Goal: Transaction & Acquisition: Book appointment/travel/reservation

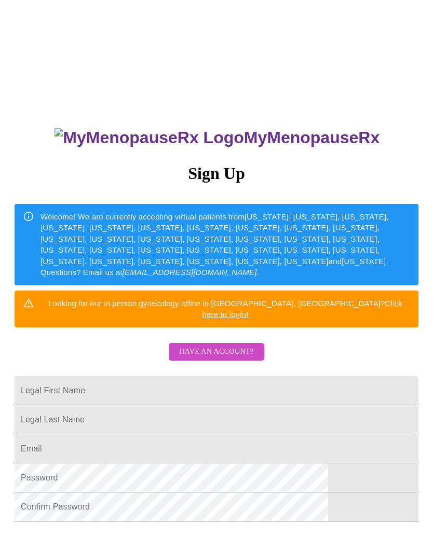
click at [250, 383] on input "Legal First Name" at bounding box center [217, 390] width 404 height 29
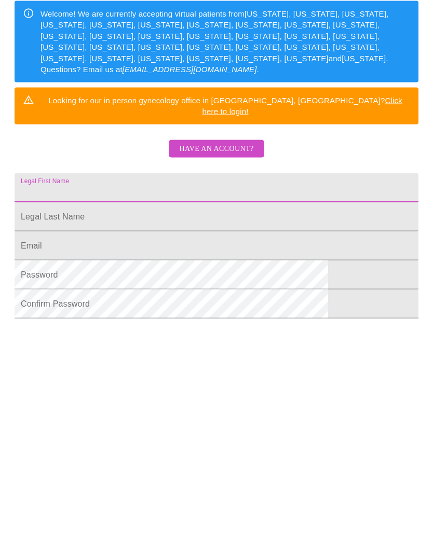
type input "[GEOGRAPHIC_DATA]"
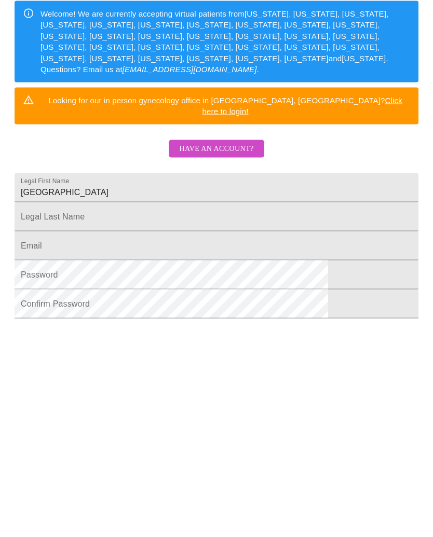
scroll to position [139, 0]
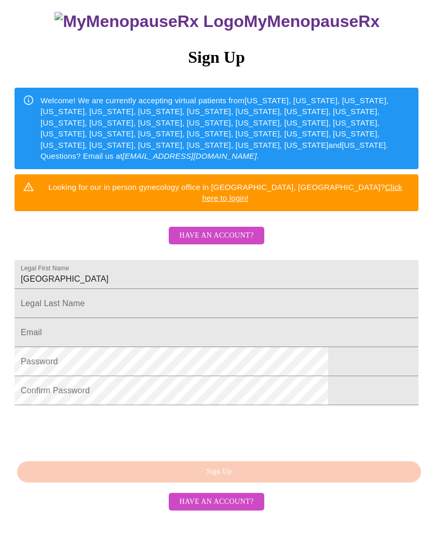
click at [145, 280] on input "Legal First Name" at bounding box center [217, 275] width 404 height 29
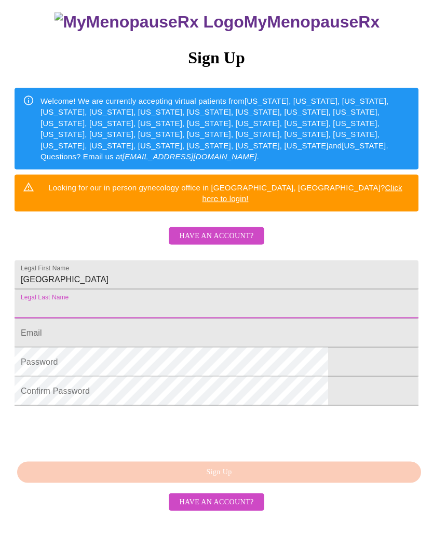
type input "[PERSON_NAME]"
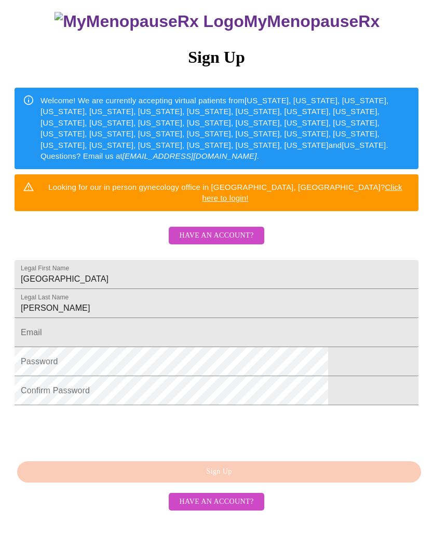
click at [165, 326] on input "Legal First Name" at bounding box center [217, 333] width 404 height 29
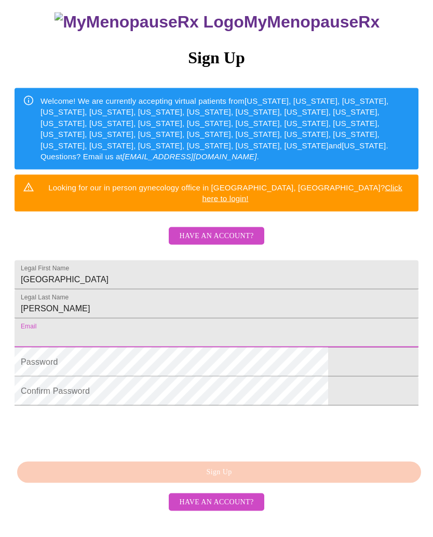
type input "[EMAIL_ADDRESS][DOMAIN_NAME]"
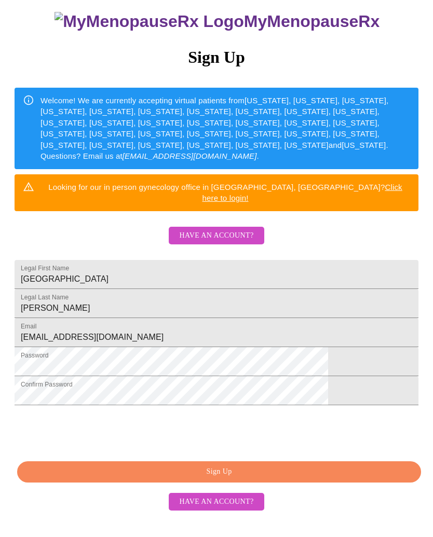
click at [289, 479] on span "Sign Up" at bounding box center [219, 472] width 380 height 13
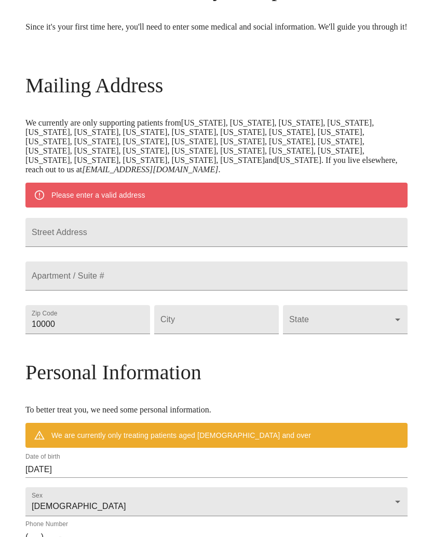
click at [196, 247] on input "Street Address" at bounding box center [216, 232] width 382 height 29
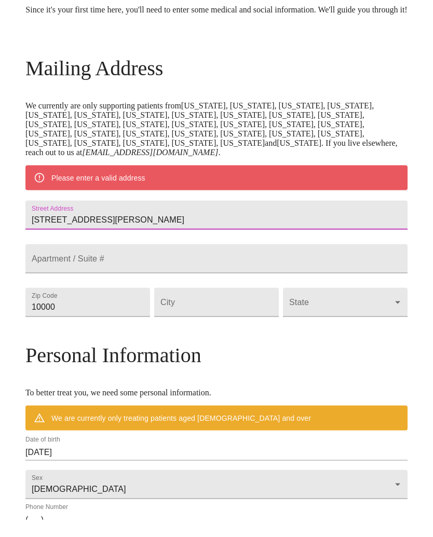
type input "[STREET_ADDRESS][PERSON_NAME]"
click at [136, 334] on input "10000" at bounding box center [87, 319] width 125 height 29
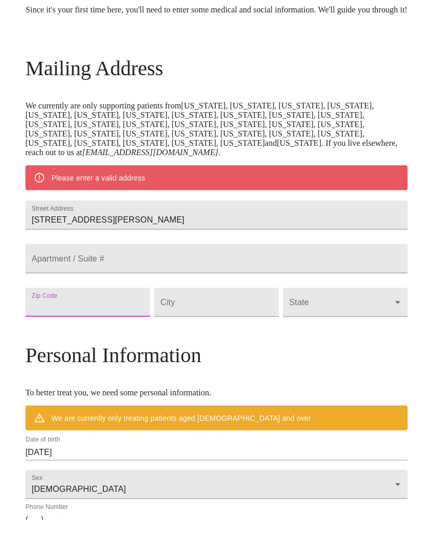
type input "32953"
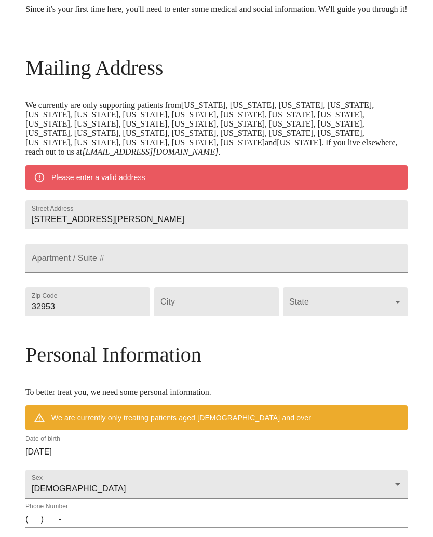
click at [229, 317] on input "Street Address" at bounding box center [216, 302] width 125 height 29
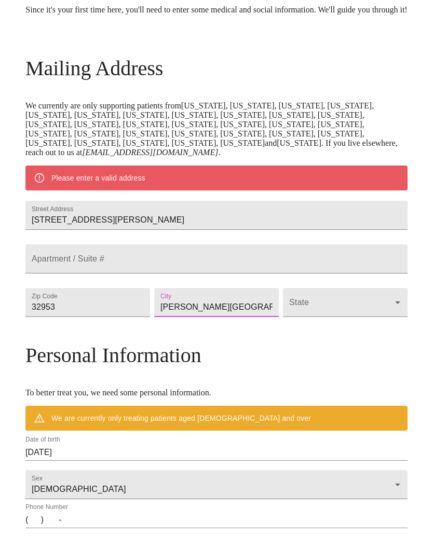
type input "[PERSON_NAME][GEOGRAPHIC_DATA]"
click at [315, 347] on body "MyMenopauseRx Welcome to MyMenopauseRx Since it's your first time here, you'll …" at bounding box center [216, 308] width 425 height 838
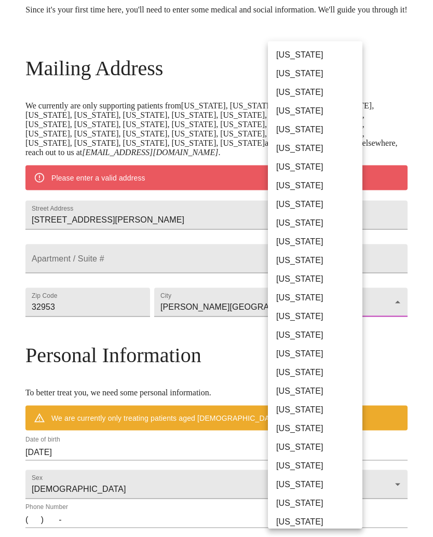
scroll to position [116, 0]
click at [294, 208] on li "[US_STATE]" at bounding box center [315, 204] width 94 height 19
type input "[US_STATE]"
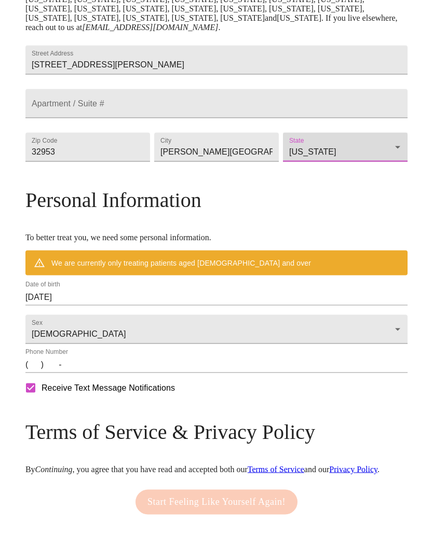
scroll to position [241, 0]
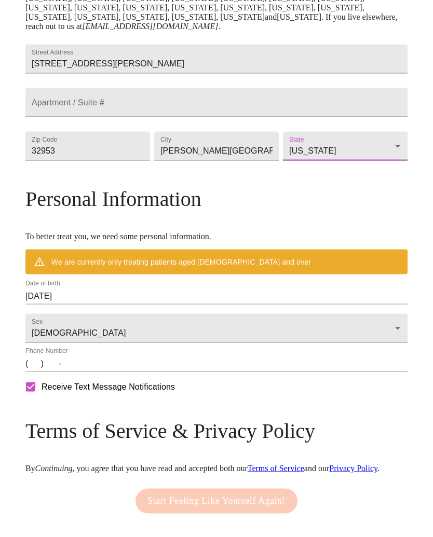
click at [120, 305] on input "[DATE]" at bounding box center [216, 296] width 382 height 17
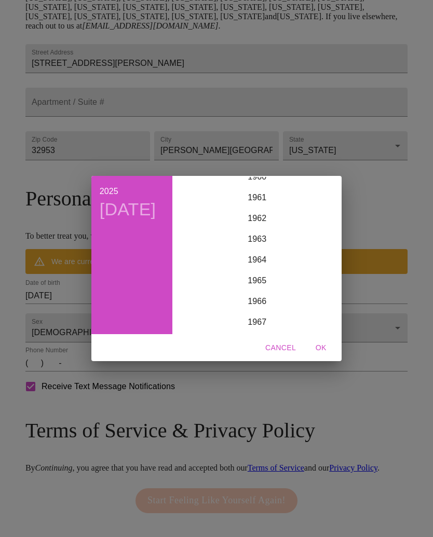
scroll to position [1277, 0]
click at [265, 250] on div "1963" at bounding box center [257, 239] width 161 height 21
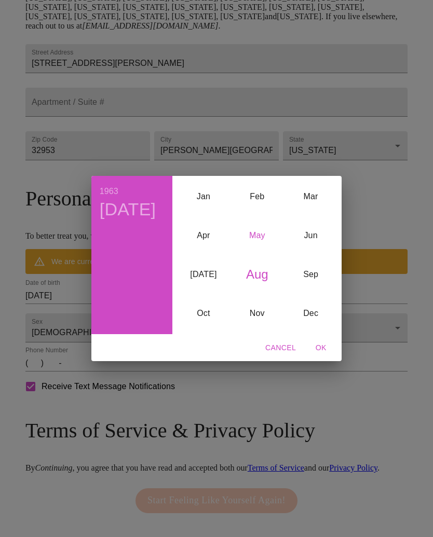
click at [258, 255] on div "May" at bounding box center [257, 235] width 53 height 39
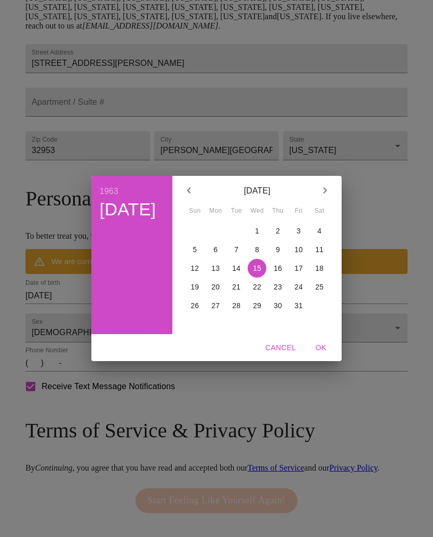
click at [258, 292] on p "22" at bounding box center [257, 287] width 8 height 10
click at [319, 355] on span "OK" at bounding box center [320, 348] width 25 height 13
type input "[DATE]"
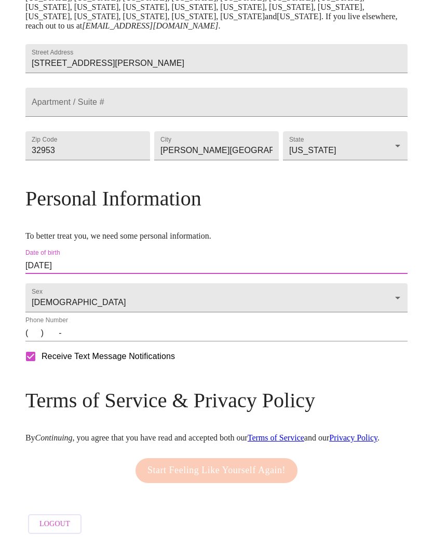
click at [104, 342] on input "(   )    -" at bounding box center [216, 333] width 382 height 17
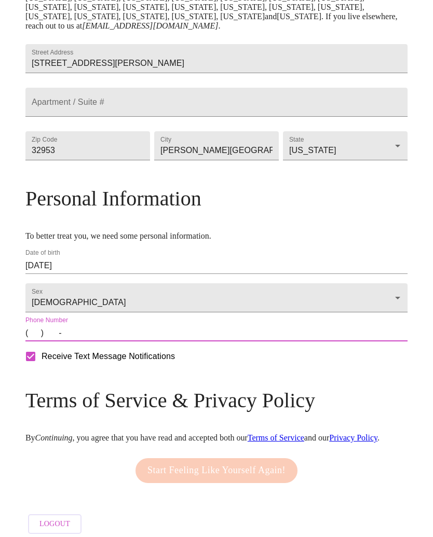
scroll to position [299, 0]
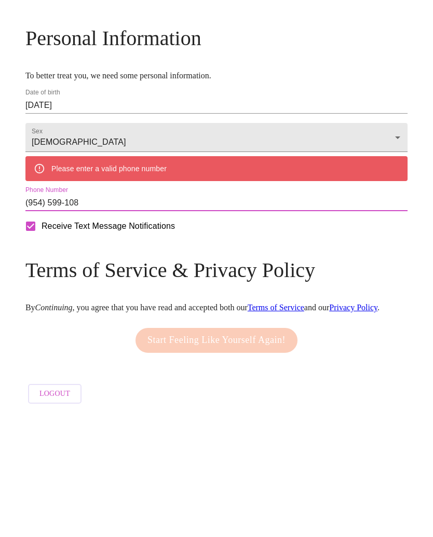
type input "[PHONE_NUMBER]"
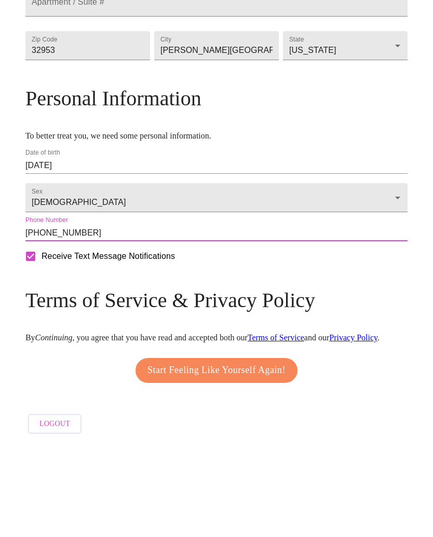
scroll to position [284, 0]
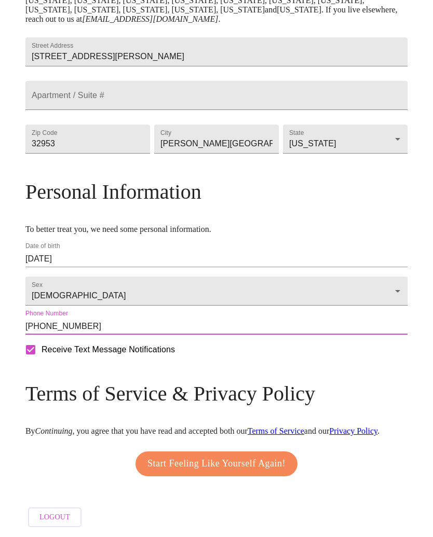
click at [273, 473] on span "Start Feeling Like Yourself Again!" at bounding box center [216, 464] width 138 height 17
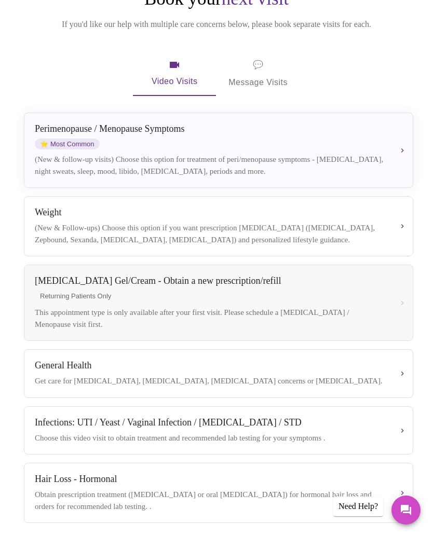
scroll to position [126, 0]
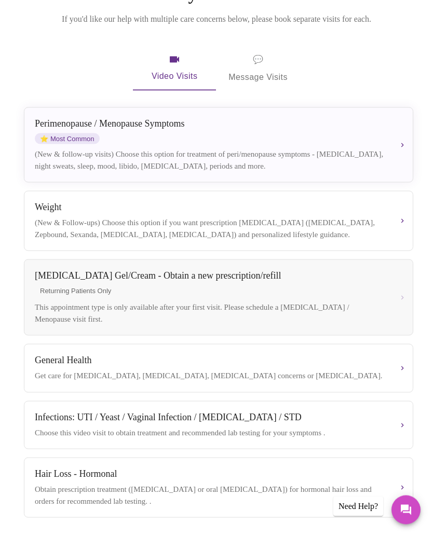
click at [406, 150] on button "[MEDICAL_DATA] / Menopause Symptoms ⭐ Most Common (New & follow-up visits) Choo…" at bounding box center [218, 144] width 389 height 75
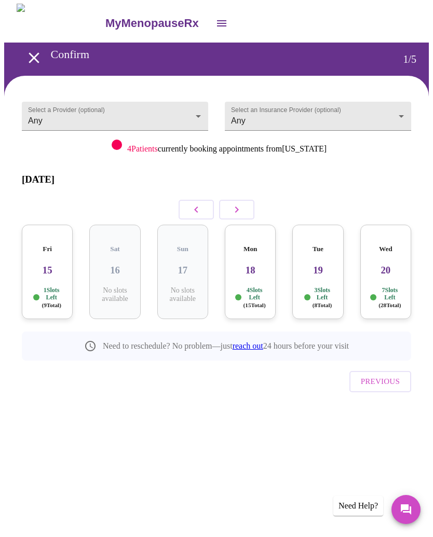
click at [394, 115] on body "MyMenopauseRx Confirm 1 / 5 Select a Provider (optional) Any Any Select an Insu…" at bounding box center [216, 224] width 425 height 441
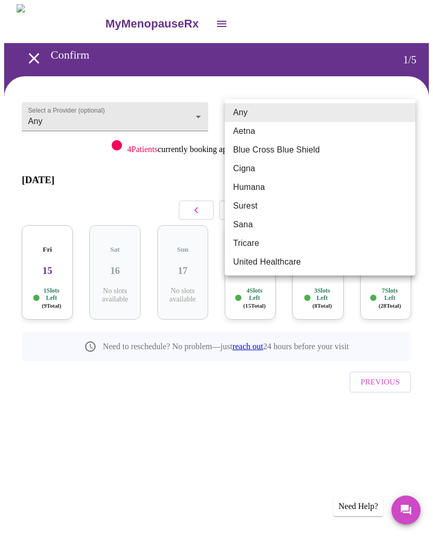
click at [373, 80] on div at bounding box center [216, 268] width 433 height 537
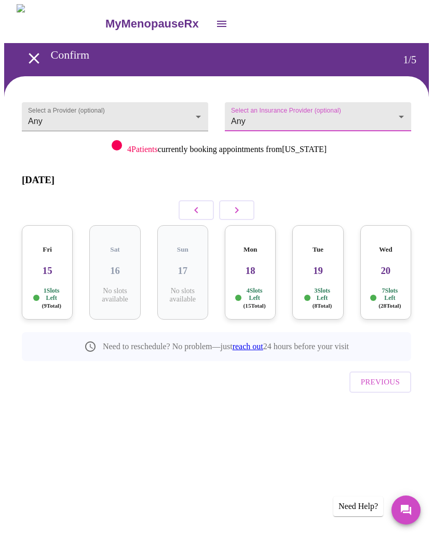
click at [241, 204] on icon "button" at bounding box center [237, 210] width 12 height 12
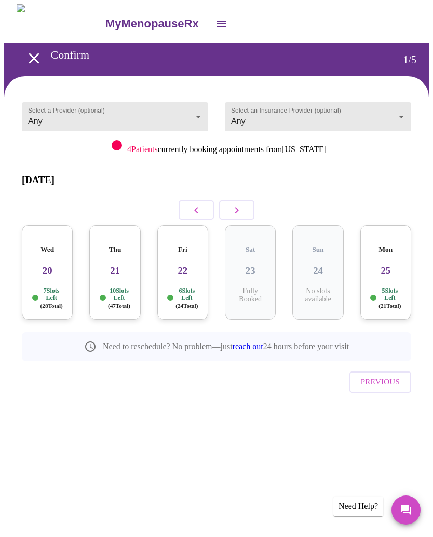
click at [201, 204] on icon "button" at bounding box center [196, 210] width 12 height 12
click at [113, 265] on div "Fri 15 1 Slots Left ( 9 Total)" at bounding box center [114, 272] width 51 height 94
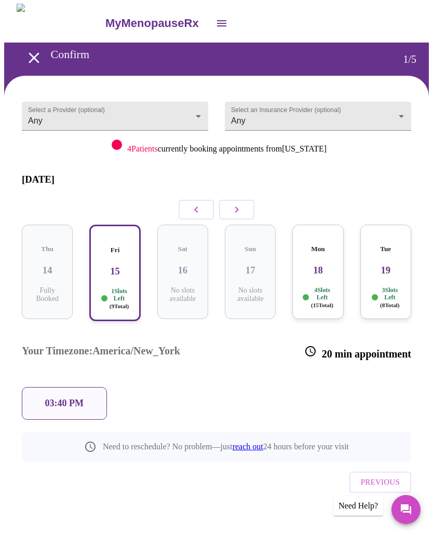
click at [76, 399] on p "03:40 PM" at bounding box center [64, 404] width 38 height 11
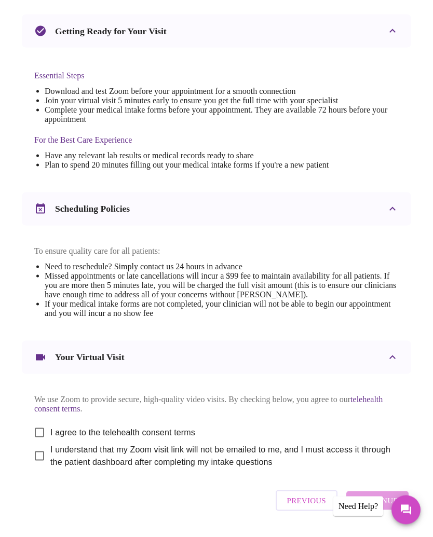
scroll to position [229, 0]
click at [319, 507] on span "Previous" at bounding box center [306, 500] width 39 height 13
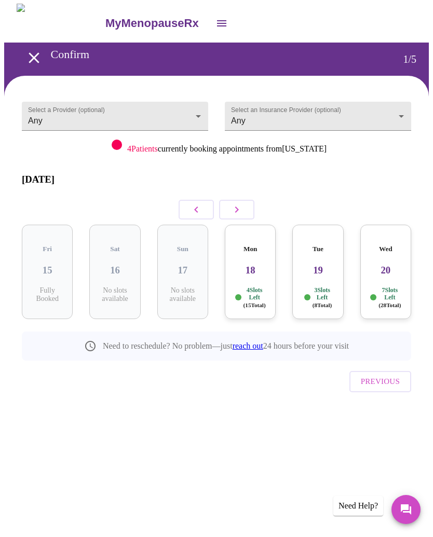
click at [268, 260] on div "Mon 18 4 Slots Left ( 15 Total)" at bounding box center [250, 272] width 51 height 94
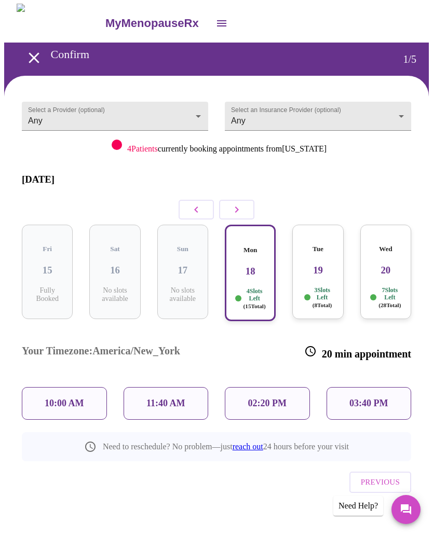
click at [71, 388] on div "10:00 AM" at bounding box center [64, 404] width 85 height 33
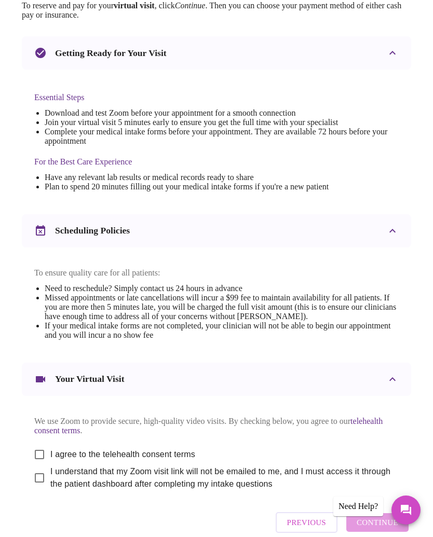
scroll to position [233, 0]
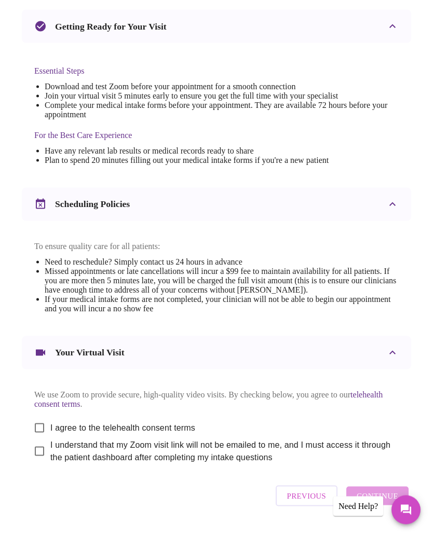
click at [38, 439] on input "I agree to the telehealth consent terms" at bounding box center [40, 428] width 22 height 22
checkbox input "true"
click at [42, 463] on input "I understand that my Zoom visit link will not be emailed to me, and I must acce…" at bounding box center [40, 452] width 22 height 22
checkbox input "true"
click at [389, 503] on span "Continue" at bounding box center [378, 496] width 42 height 13
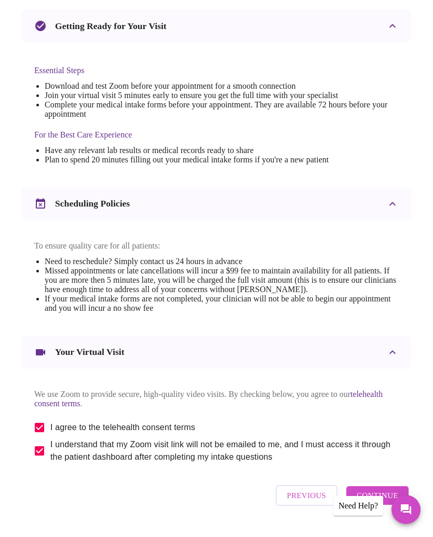
scroll to position [0, 0]
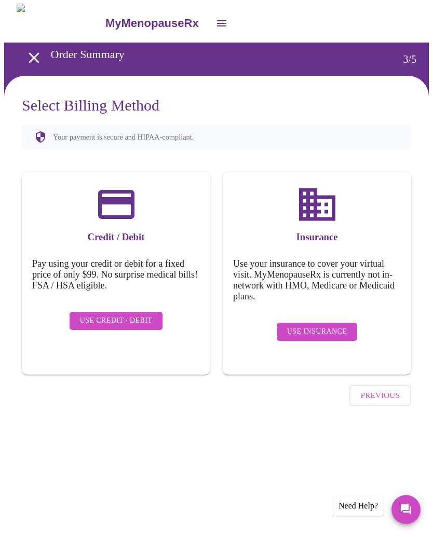
click at [334, 328] on span "Use Insurance" at bounding box center [317, 332] width 60 height 13
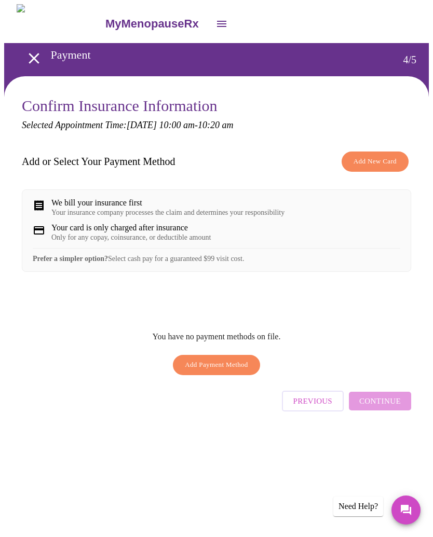
click at [33, 53] on icon "open drawer" at bounding box center [34, 58] width 10 height 10
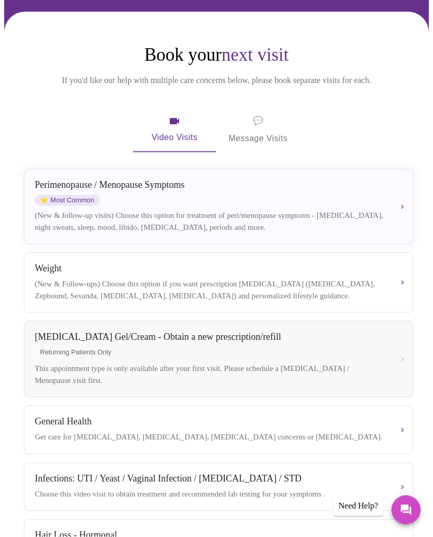
click at [390, 180] on div "[MEDICAL_DATA] / Menopause Symptoms ⭐ Most Common (New & follow-up visits) Choo…" at bounding box center [219, 206] width 368 height 53
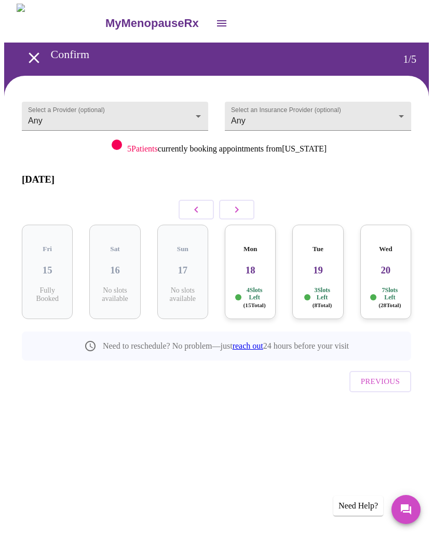
click at [261, 260] on div "Mon 18 4 Slots Left ( 15 Total)" at bounding box center [250, 272] width 51 height 94
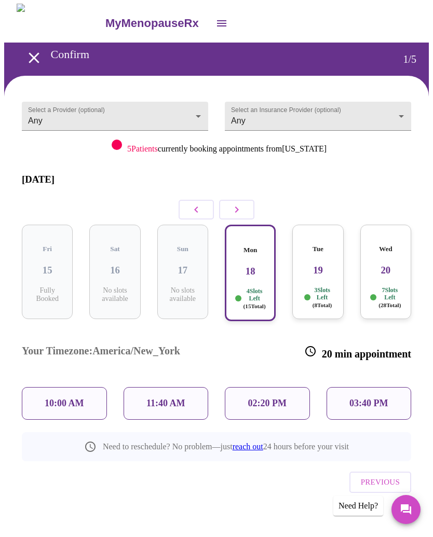
click at [78, 399] on p "10:00 AM" at bounding box center [64, 404] width 39 height 11
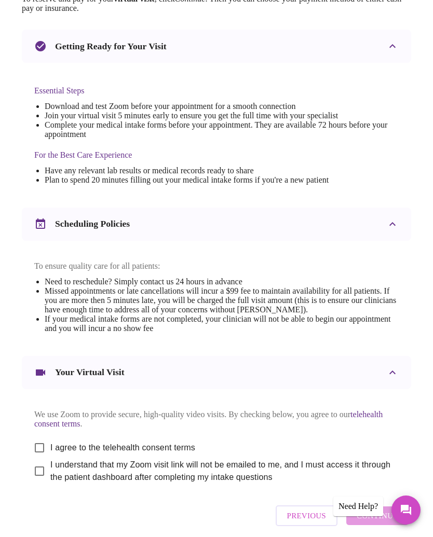
scroll to position [233, 0]
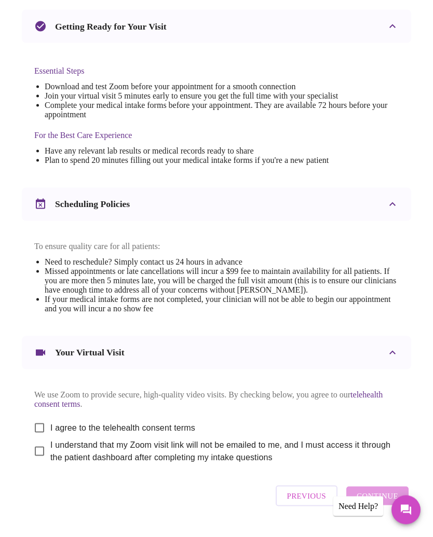
click at [38, 439] on input "I agree to the telehealth consent terms" at bounding box center [40, 428] width 22 height 22
checkbox input "true"
click at [44, 463] on input "I understand that my Zoom visit link will not be emailed to me, and I must acce…" at bounding box center [40, 452] width 22 height 22
checkbox input "true"
click at [391, 503] on span "Continue" at bounding box center [378, 496] width 42 height 13
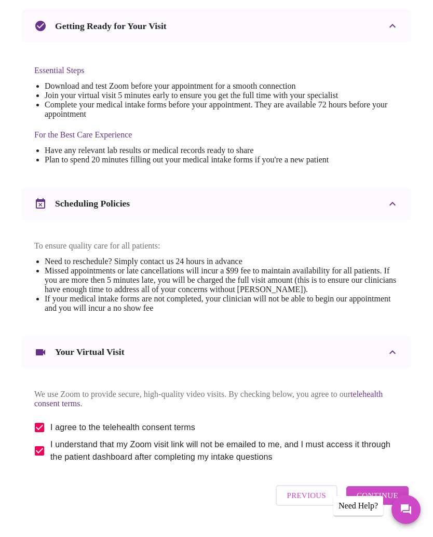
scroll to position [0, 0]
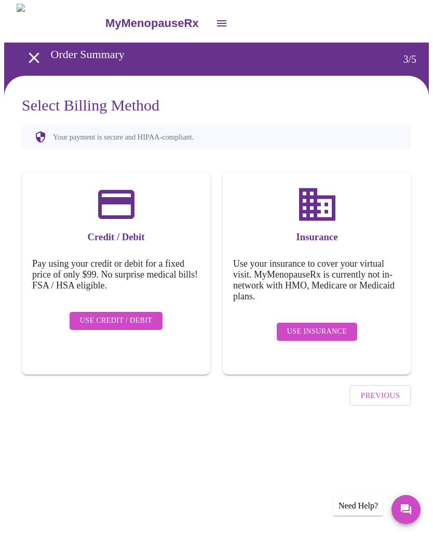
click at [124, 315] on span "Use Credit / Debit" at bounding box center [116, 321] width 73 height 13
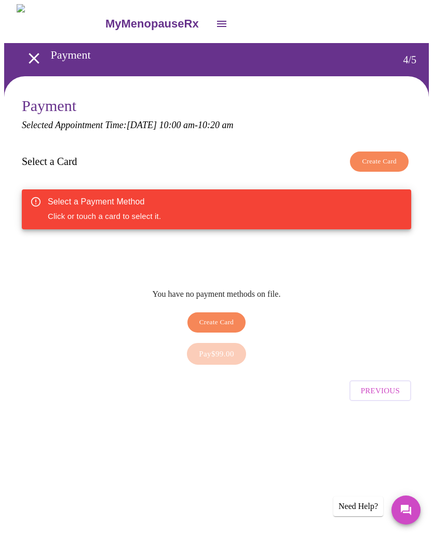
click at [230, 317] on span "Create Card" at bounding box center [216, 323] width 35 height 12
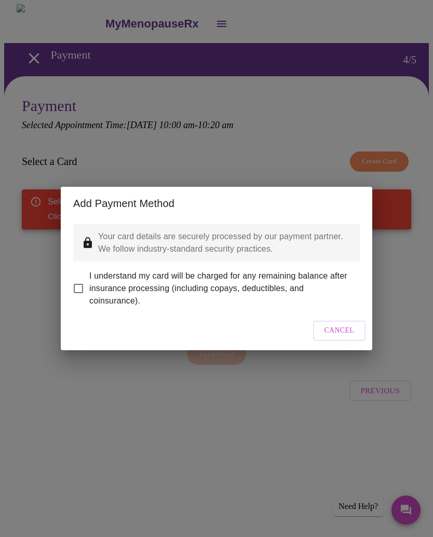
click at [81, 279] on input "I understand my card will be charged for any remaining balance after insurance …" at bounding box center [78, 289] width 22 height 22
checkbox input "true"
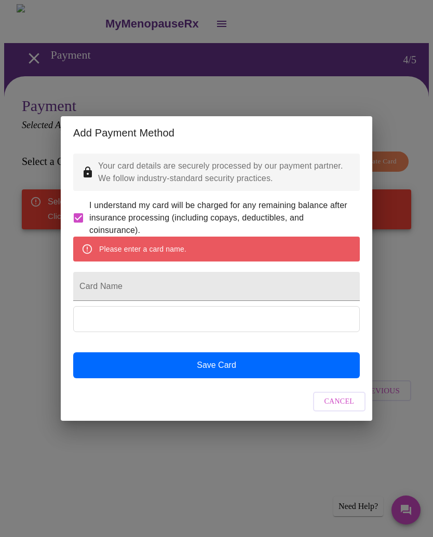
click at [244, 279] on input "Card Name" at bounding box center [216, 286] width 287 height 29
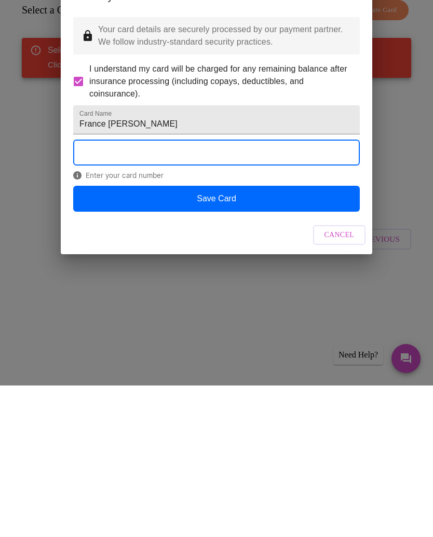
click at [238, 337] on button "Save Card" at bounding box center [216, 350] width 287 height 26
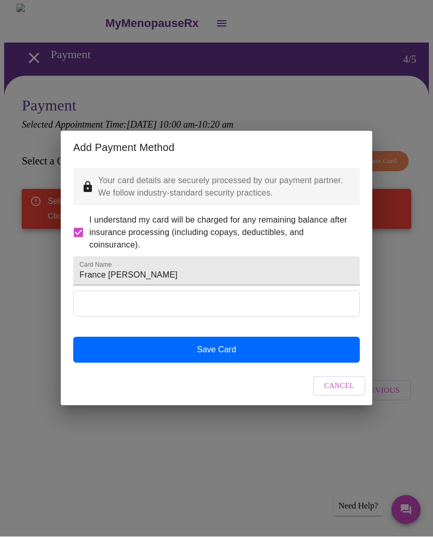
click at [192, 279] on input "France [PERSON_NAME]" at bounding box center [216, 271] width 287 height 29
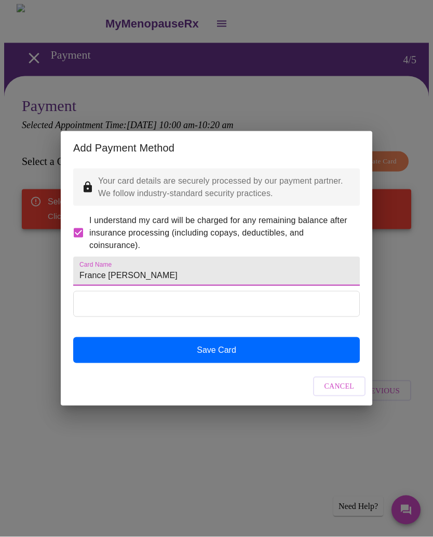
type input "France [PERSON_NAME]"
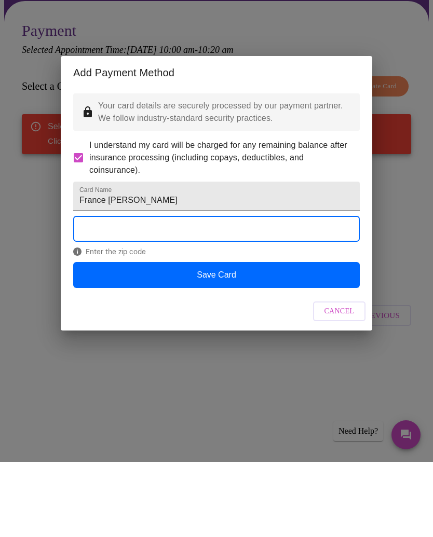
click at [291, 337] on button "Save Card" at bounding box center [216, 350] width 287 height 26
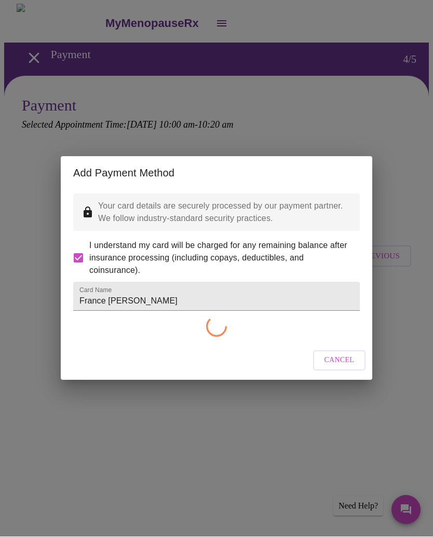
checkbox input "false"
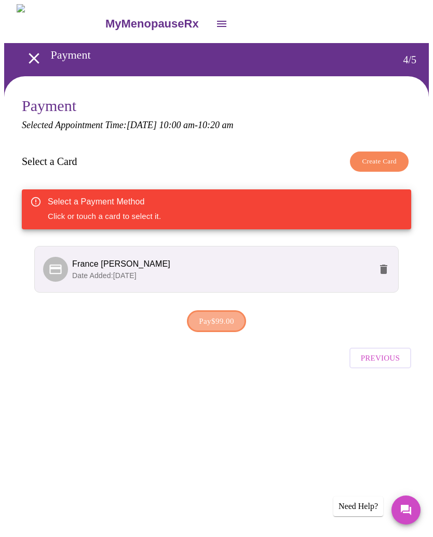
click at [230, 328] on button "Pay $99.00" at bounding box center [216, 321] width 59 height 22
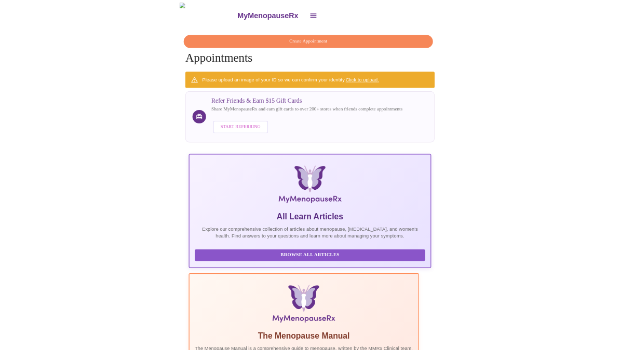
scroll to position [0, 212]
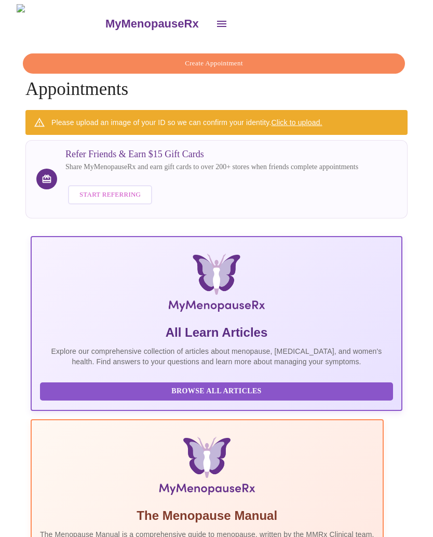
click at [299, 121] on link "Click to upload." at bounding box center [297, 122] width 51 height 8
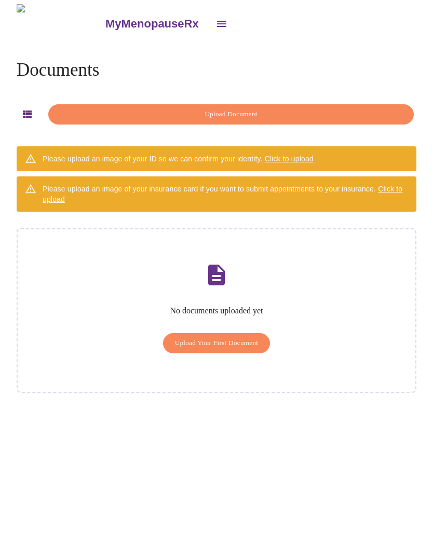
click at [299, 158] on span "Click to upload" at bounding box center [289, 159] width 49 height 8
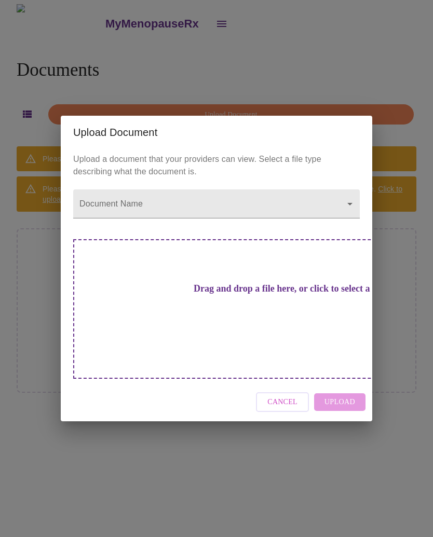
click at [306, 393] on button "Cancel" at bounding box center [282, 403] width 53 height 20
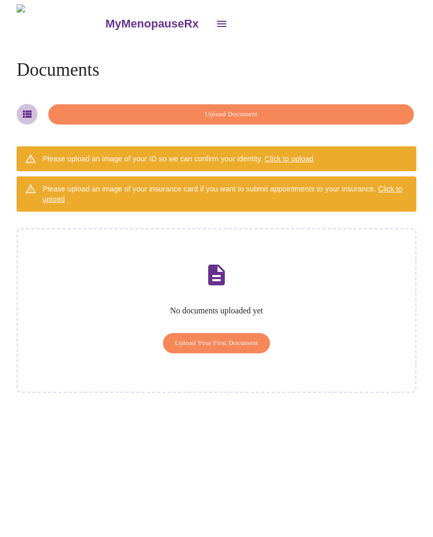
click at [26, 111] on icon "button" at bounding box center [27, 114] width 9 height 7
click at [259, 337] on span "Upload Your First Document" at bounding box center [217, 343] width 84 height 12
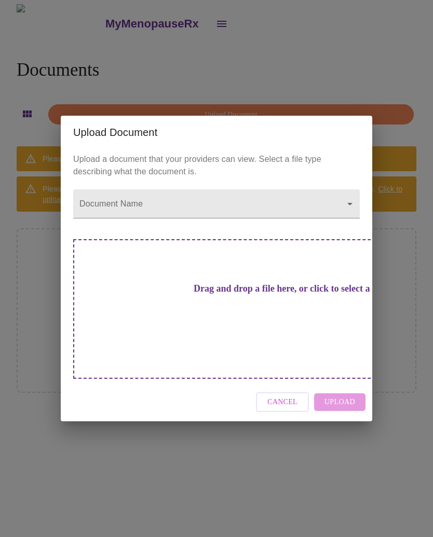
click at [349, 221] on body "MyMenopauseRx Documents Upload Document Please upload an image of your ID so we…" at bounding box center [216, 272] width 425 height 537
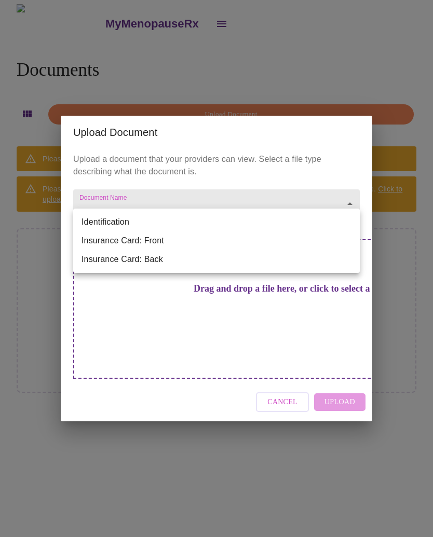
click at [119, 224] on li "Identification" at bounding box center [216, 222] width 287 height 19
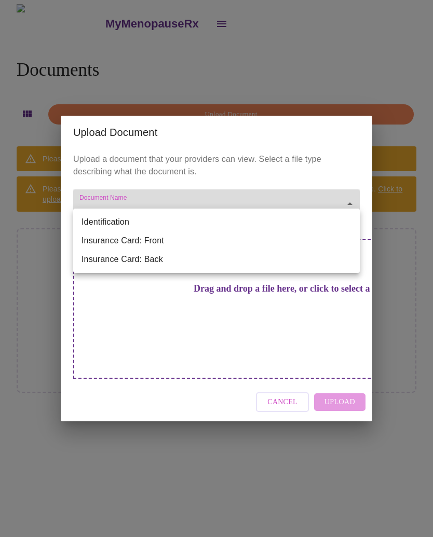
type input "Identification"
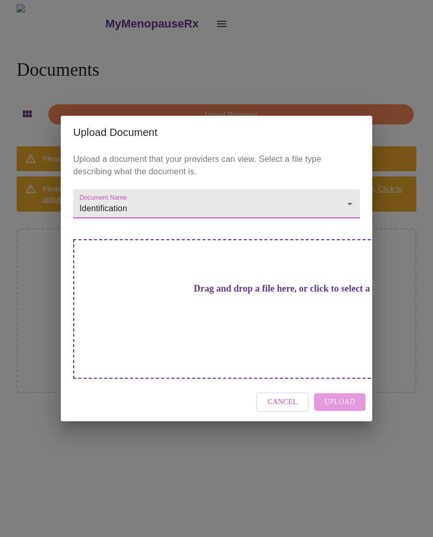
click at [251, 294] on h3 "Drag and drop a file here, or click to select a file" at bounding box center [289, 288] width 287 height 11
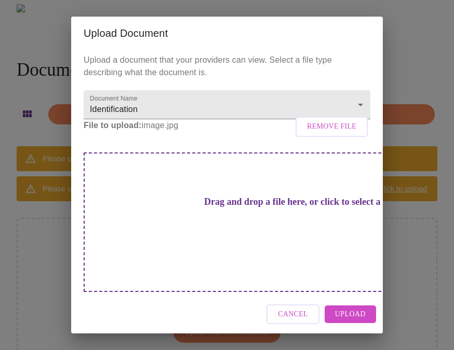
click at [363, 308] on span "Upload" at bounding box center [350, 314] width 31 height 13
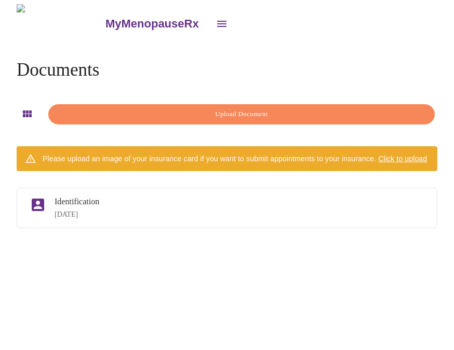
click at [363, 206] on div "Identification [DATE]" at bounding box center [240, 208] width 370 height 22
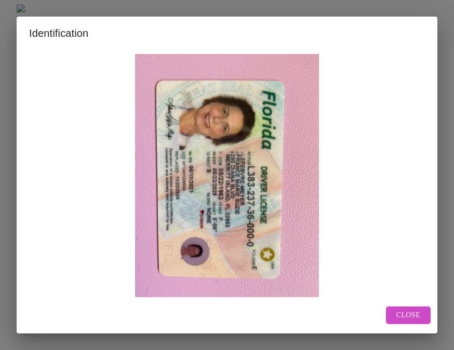
click at [412, 317] on span "Close" at bounding box center [408, 315] width 24 height 13
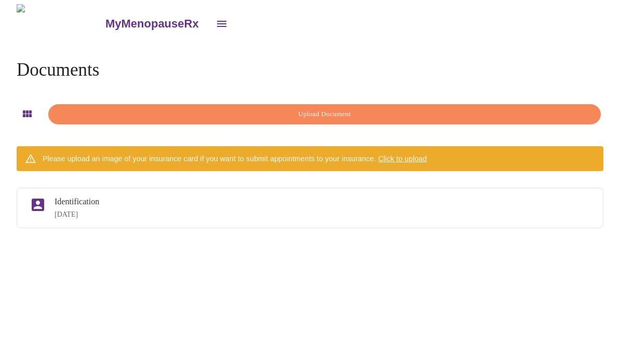
click at [215, 18] on icon "open drawer" at bounding box center [221, 24] width 12 height 12
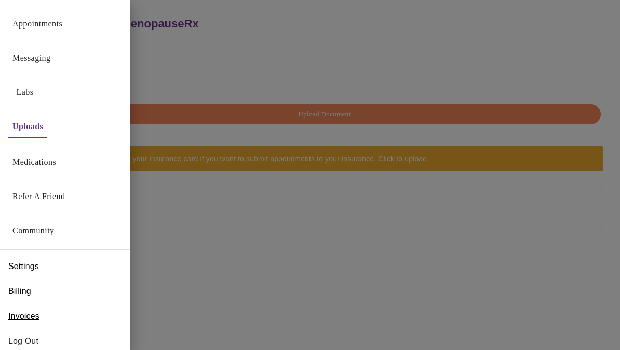
click at [56, 164] on link "Medications" at bounding box center [34, 162] width 44 height 15
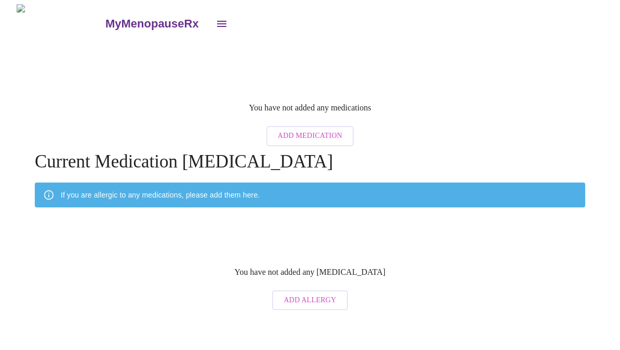
click at [217, 21] on icon "open drawer" at bounding box center [221, 24] width 9 height 6
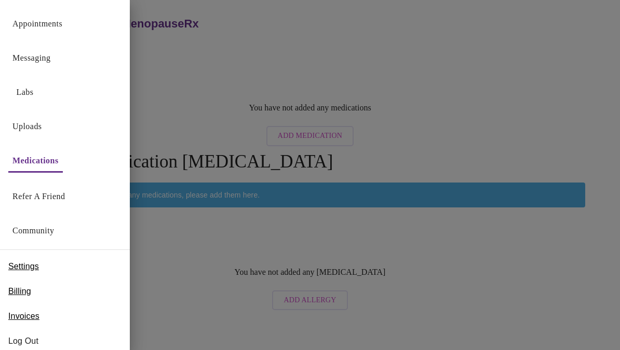
click at [37, 342] on span "Log Out" at bounding box center [64, 341] width 113 height 12
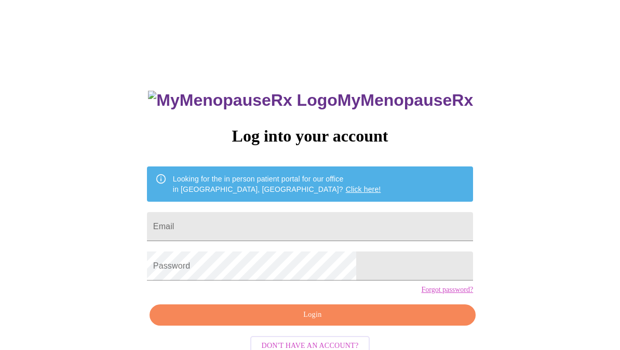
click at [433, 21] on div "MyMenopauseRx Log into your account Looking for the in person patient portal fo…" at bounding box center [310, 214] width 612 height 421
click at [4, 4] on div "MyMenopauseRx Log into your account Looking for the in person patient portal fo…" at bounding box center [310, 214] width 612 height 421
